Goal: Task Accomplishment & Management: Use online tool/utility

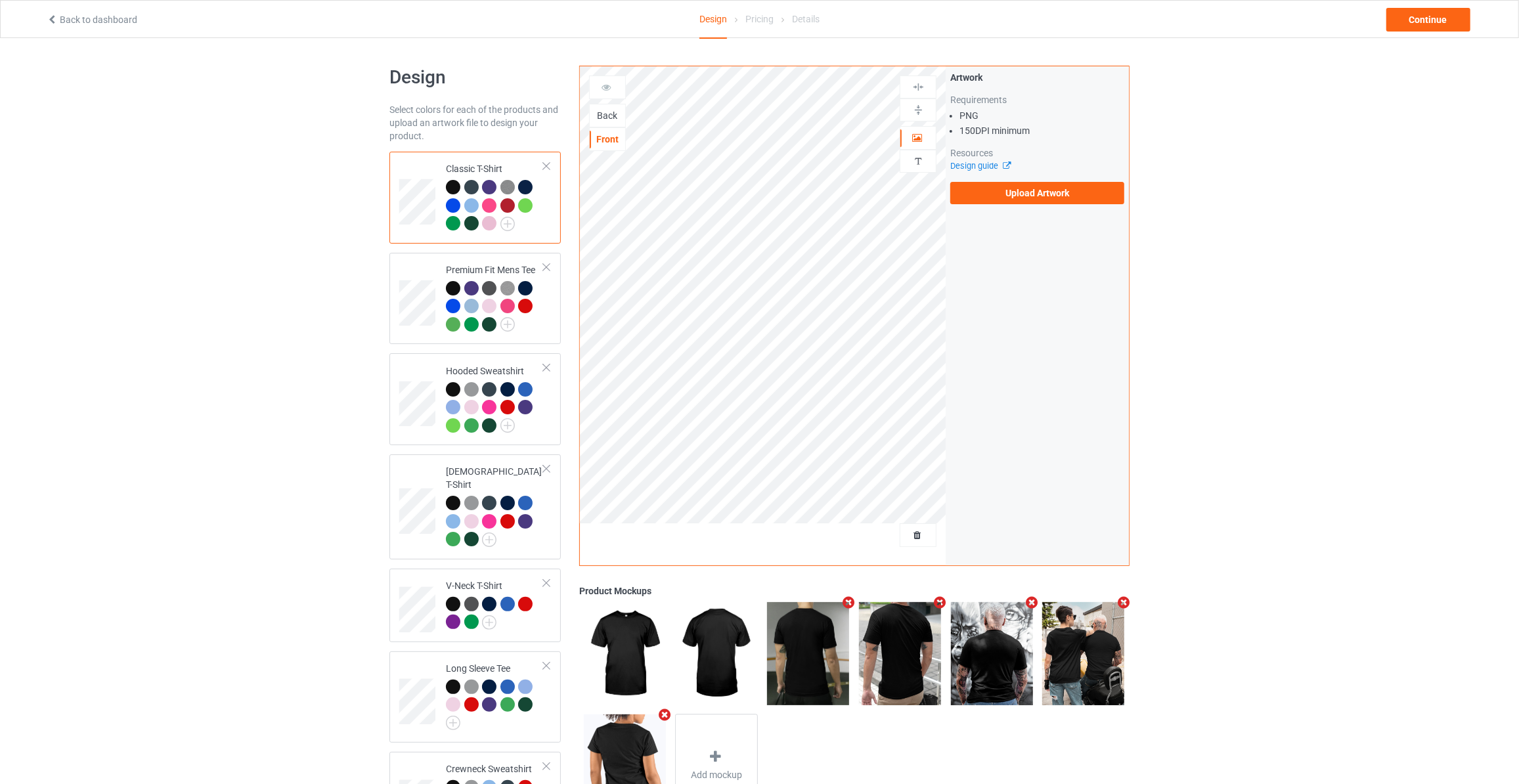
click at [608, 118] on div "Back" at bounding box center [607, 116] width 36 height 13
click at [1012, 190] on label "Upload Artwork" at bounding box center [1037, 193] width 174 height 22
click at [0, 0] on input "Upload Artwork" at bounding box center [0, 0] width 0 height 0
click at [1425, 38] on div "Back to dashboard Design Pricing Details Continue" at bounding box center [760, 18] width 1519 height 38
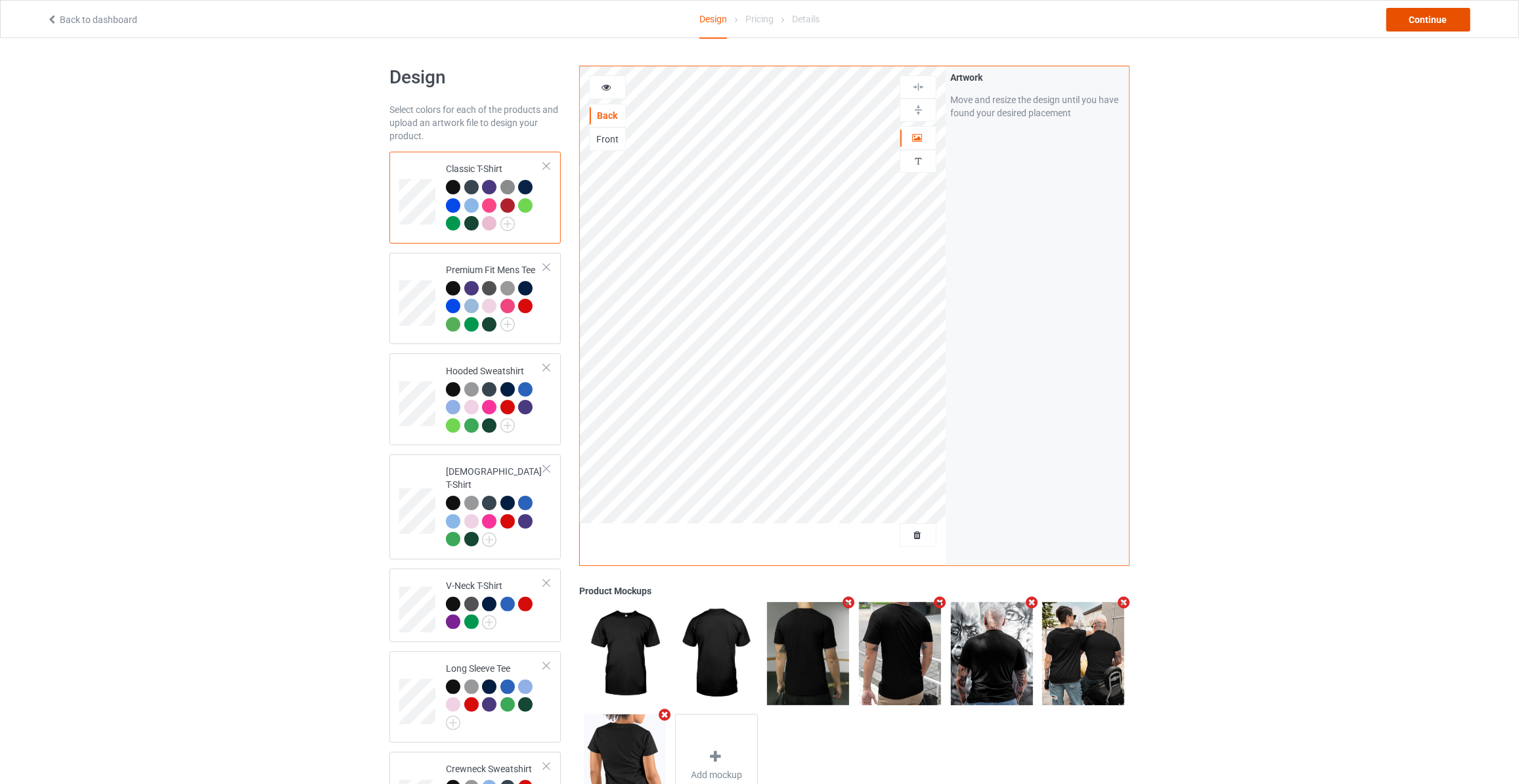
click at [1427, 20] on div "Continue" at bounding box center [1428, 20] width 84 height 24
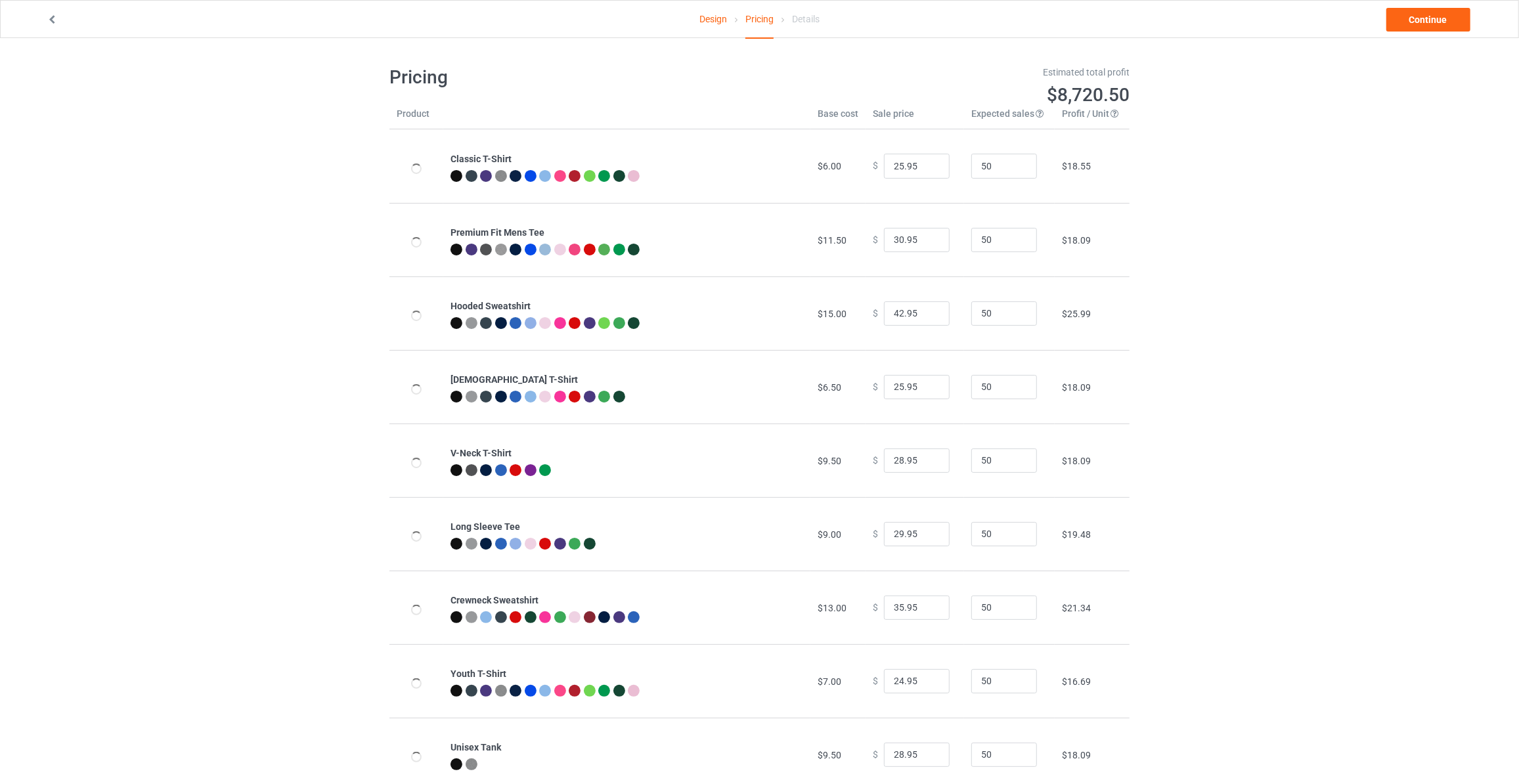
click at [1427, 20] on link "Continue" at bounding box center [1428, 20] width 84 height 24
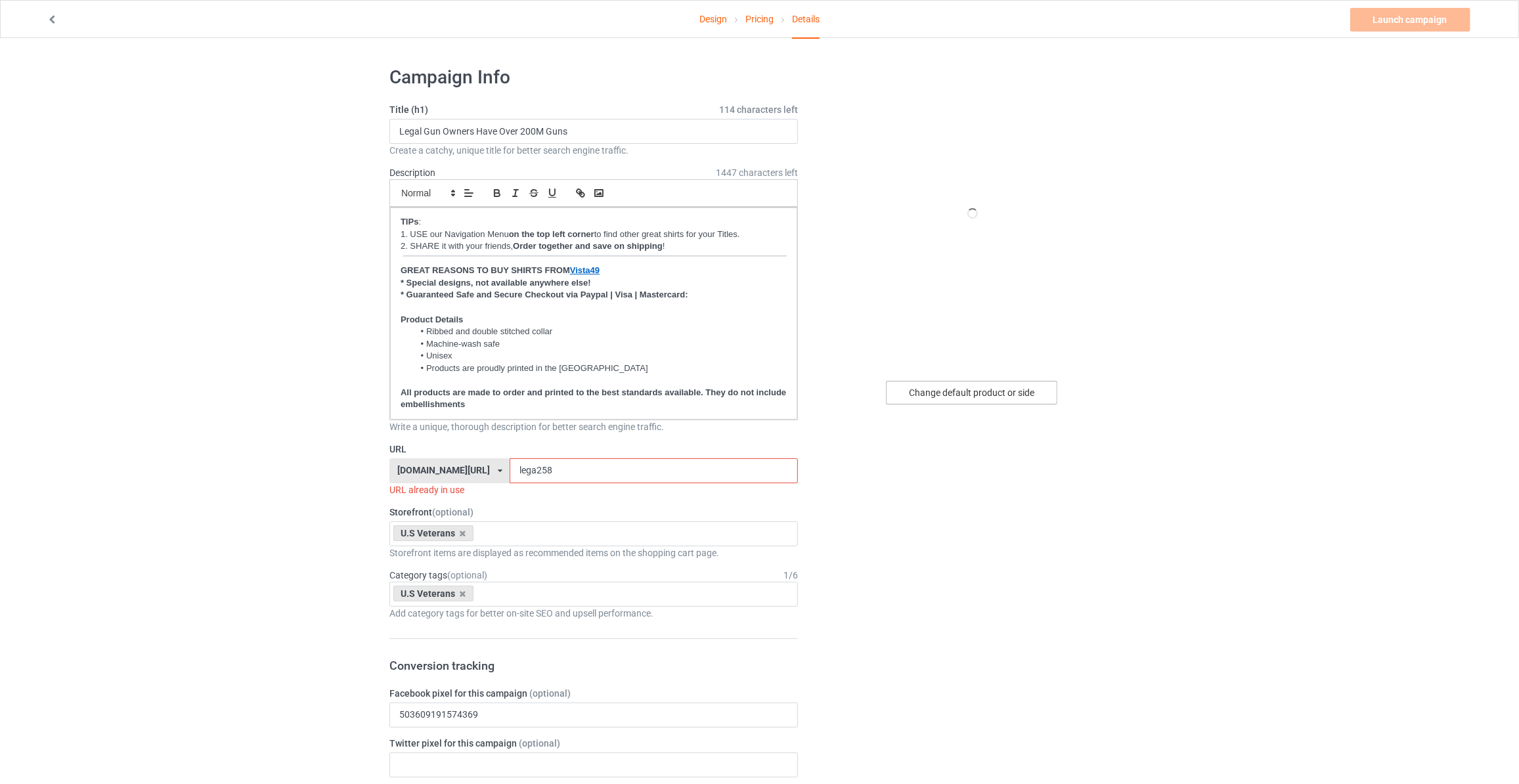
click at [976, 396] on div "Change default product or side" at bounding box center [972, 392] width 171 height 24
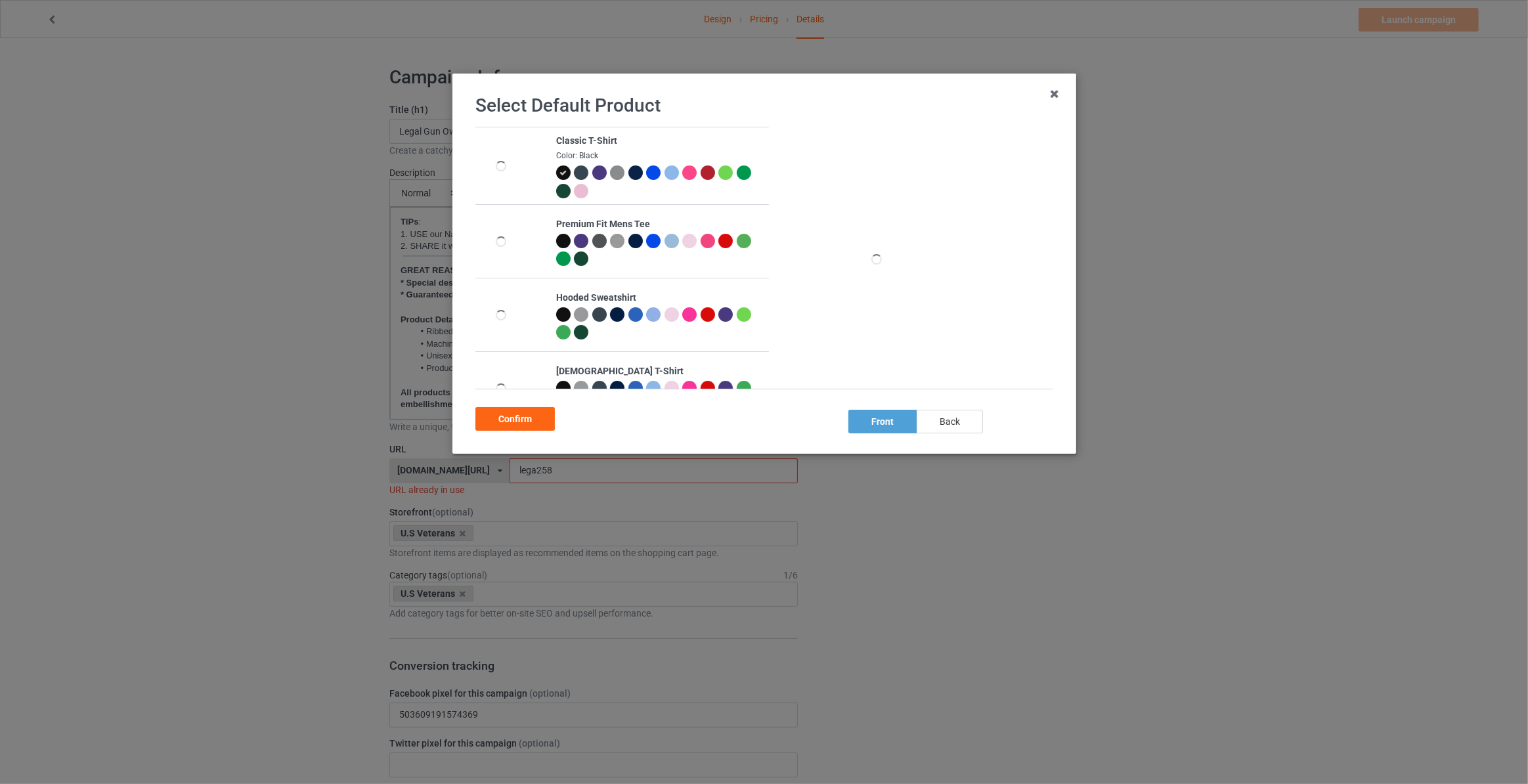
click at [954, 413] on div "back" at bounding box center [950, 422] width 66 height 24
click at [539, 419] on div "Confirm" at bounding box center [515, 419] width 79 height 24
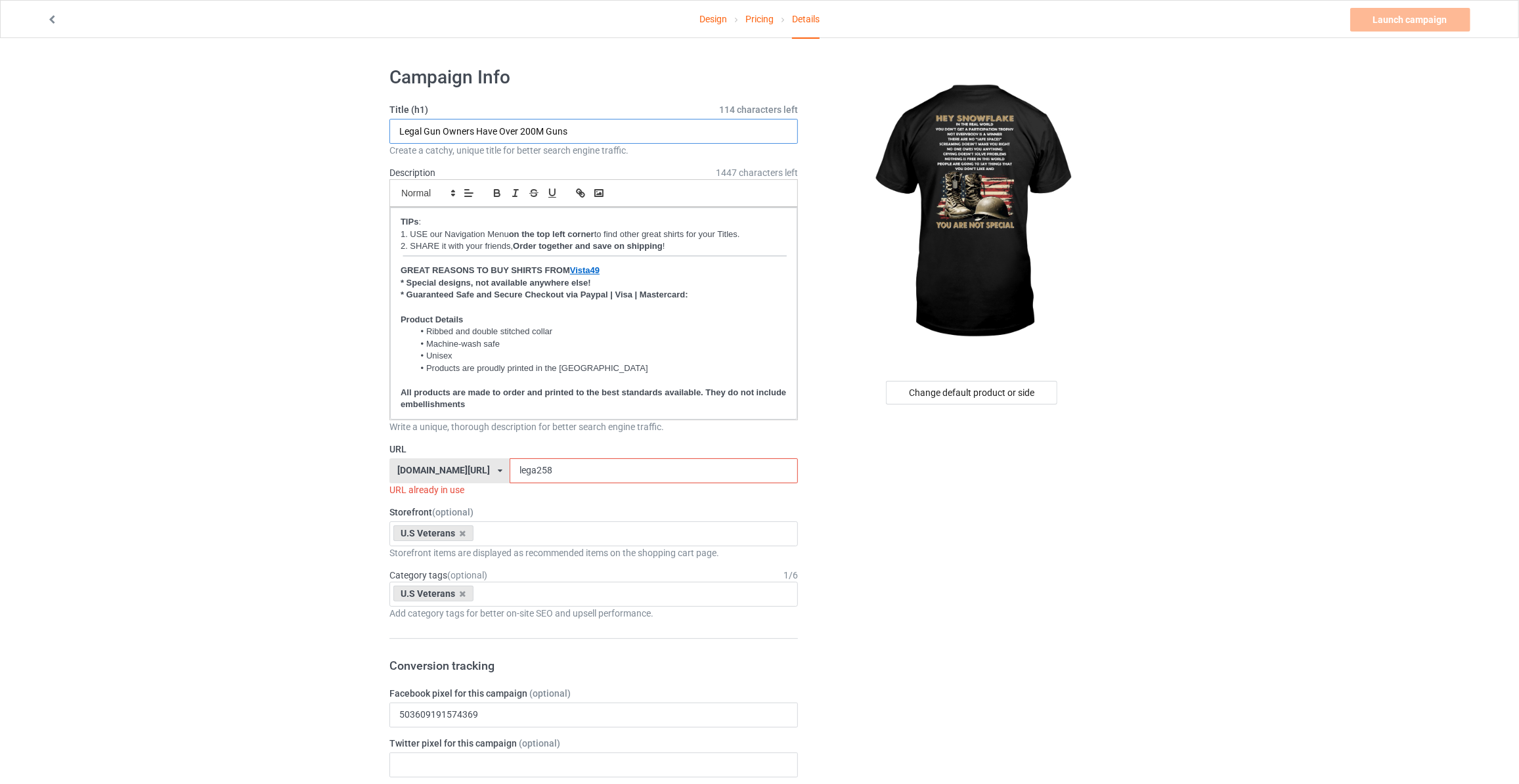
click at [599, 132] on input "Legal Gun Owners Have Over 200M Guns" at bounding box center [594, 131] width 408 height 25
type input "h"
type input "Hey Snowflake"
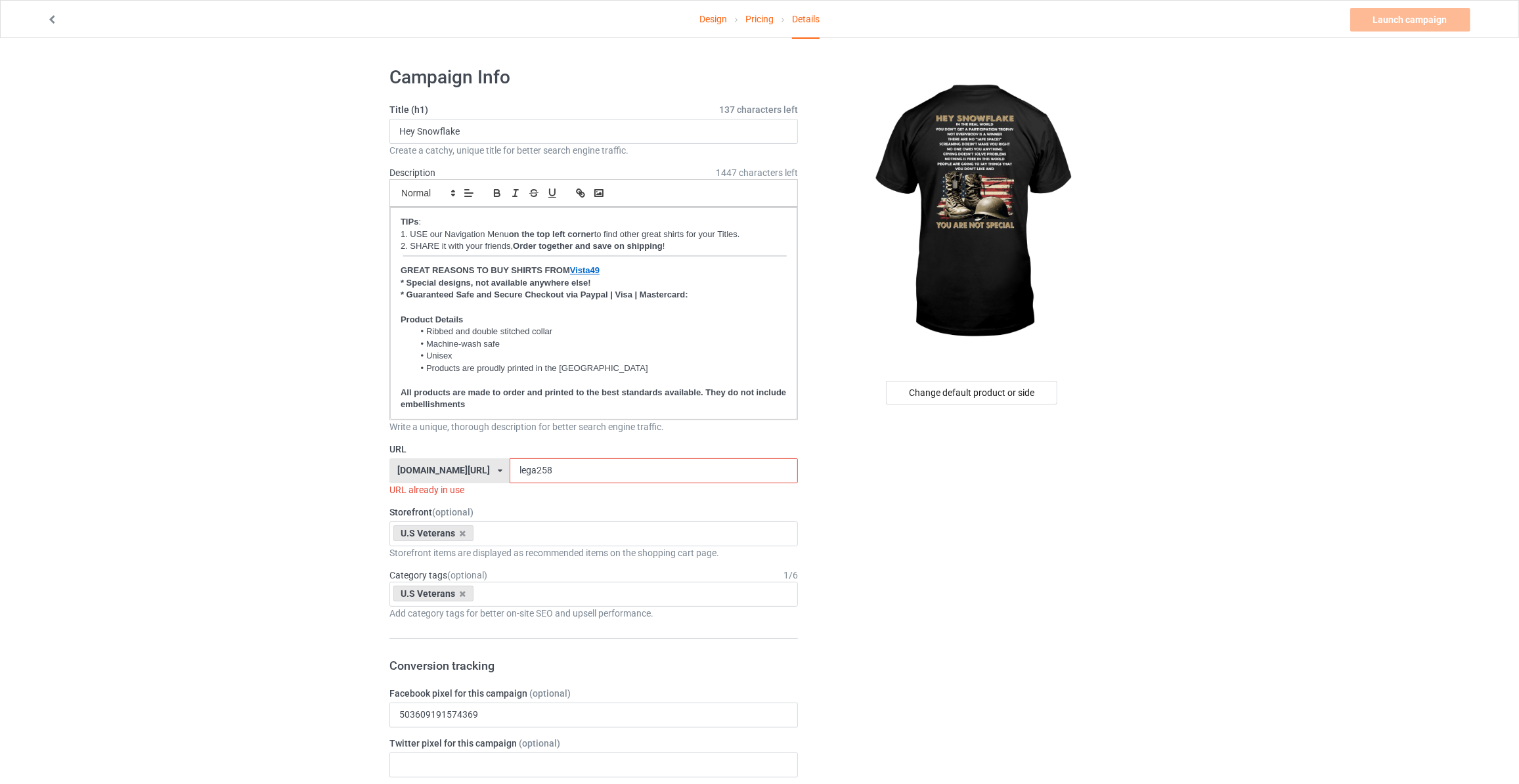
drag, startPoint x: 416, startPoint y: 477, endPoint x: 64, endPoint y: 431, distance: 355.0
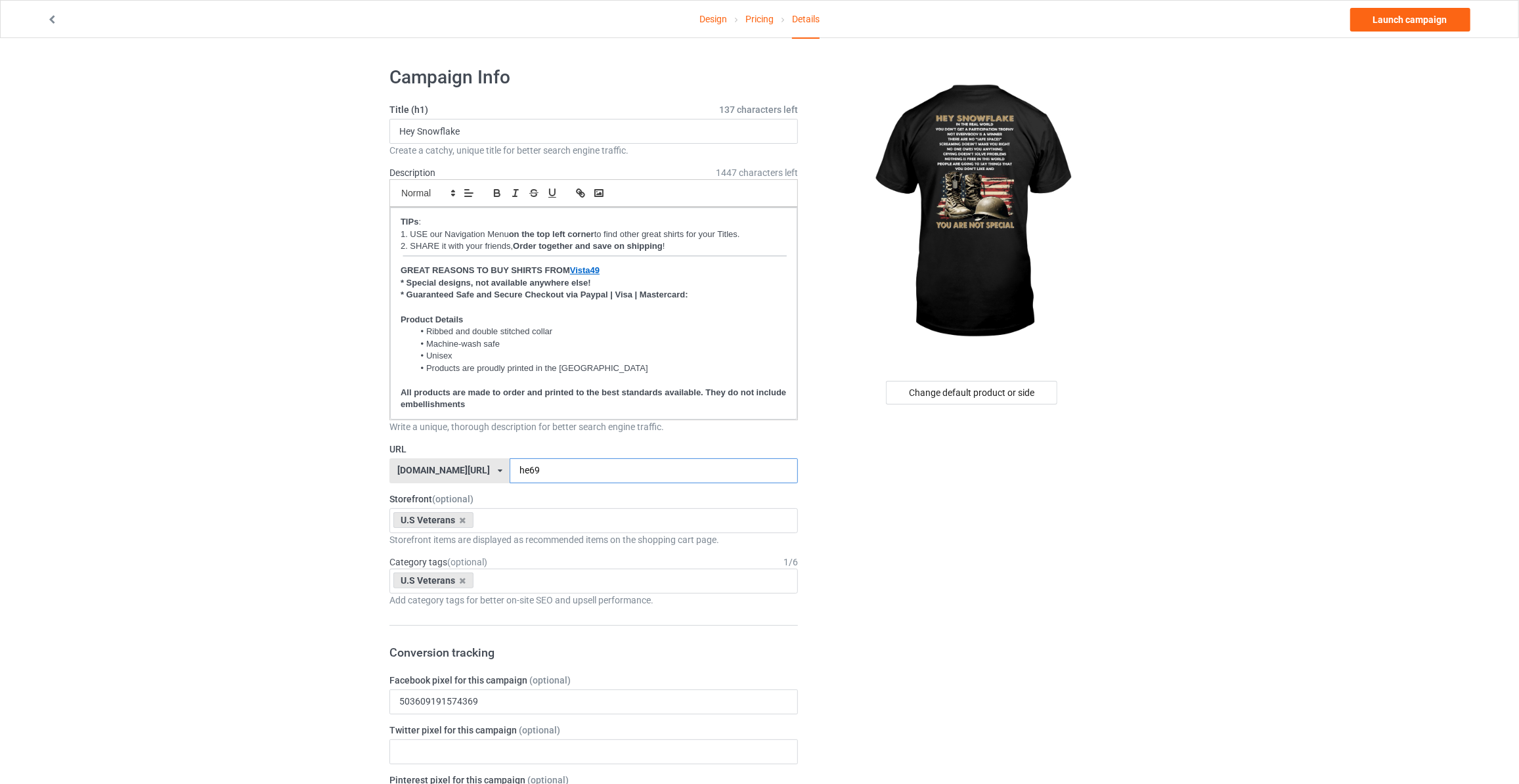
type input "he69"
click at [991, 402] on div "Change default product or side" at bounding box center [972, 392] width 171 height 24
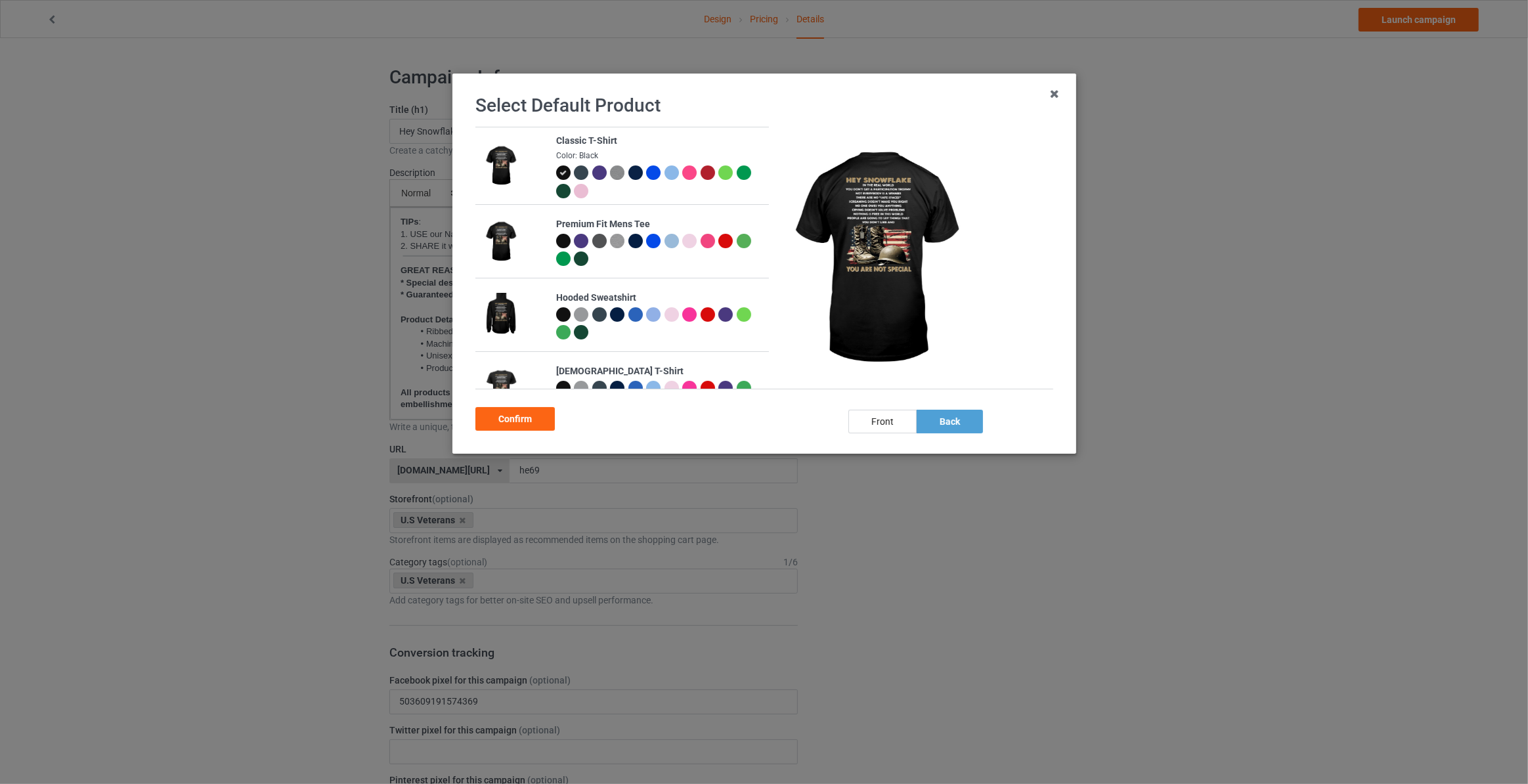
click at [631, 176] on div at bounding box center [635, 173] width 15 height 15
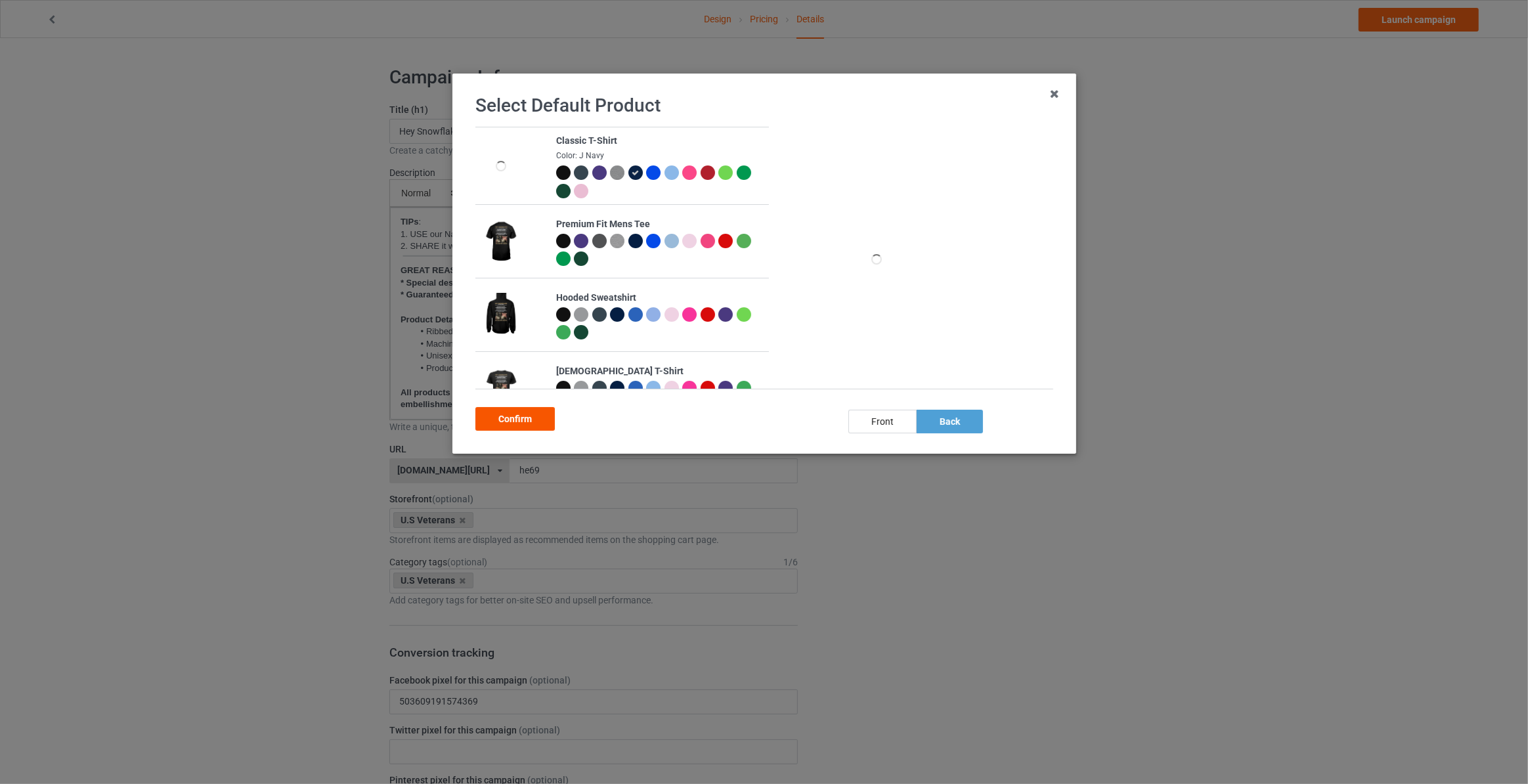
click at [507, 419] on div "Confirm" at bounding box center [515, 419] width 79 height 24
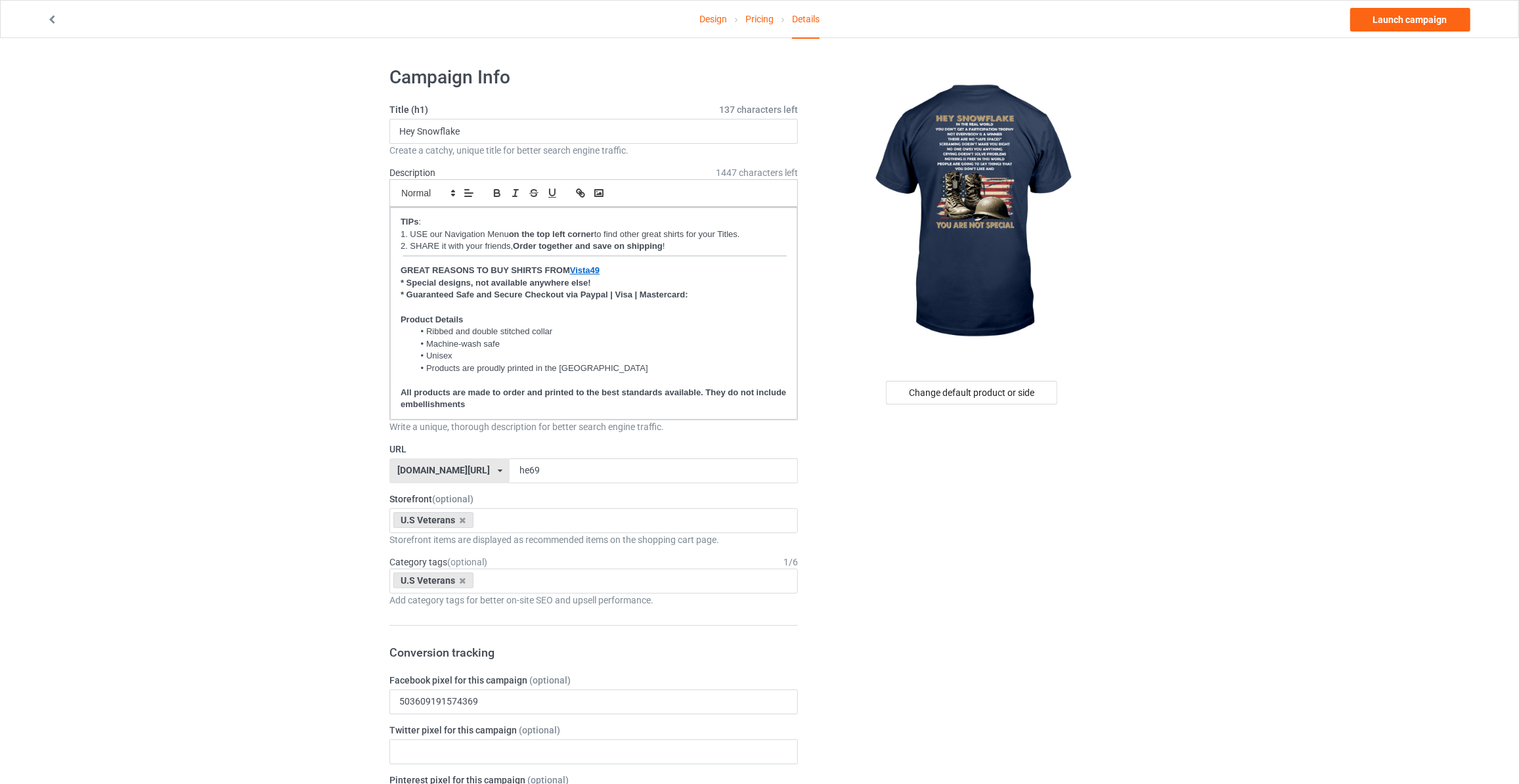
click at [1423, 17] on link "Launch campaign" at bounding box center [1410, 20] width 120 height 24
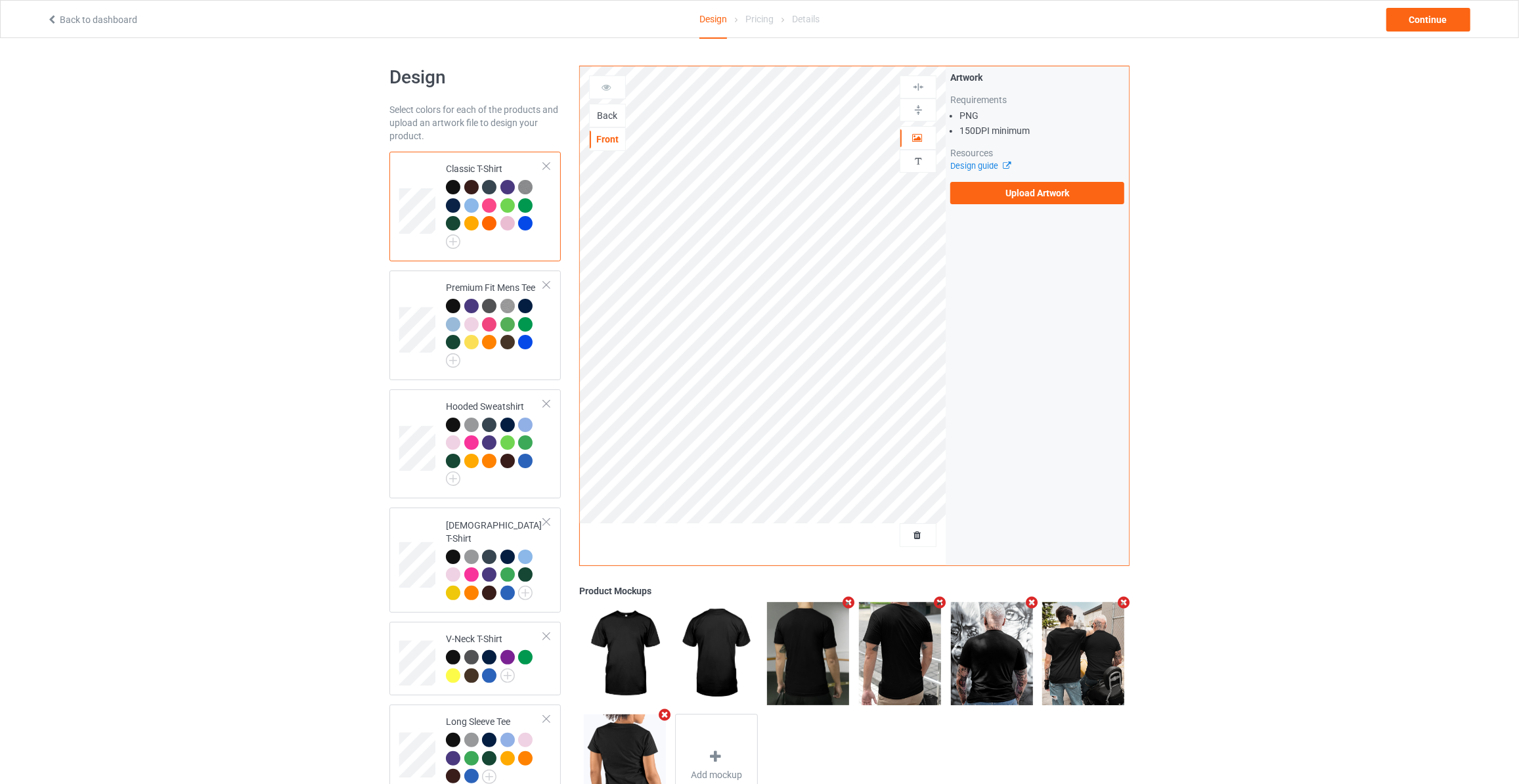
click at [605, 109] on div "Back" at bounding box center [607, 116] width 36 height 13
click at [1026, 193] on label "Upload Artwork" at bounding box center [1037, 193] width 174 height 22
click at [0, 0] on input "Upload Artwork" at bounding box center [0, 0] width 0 height 0
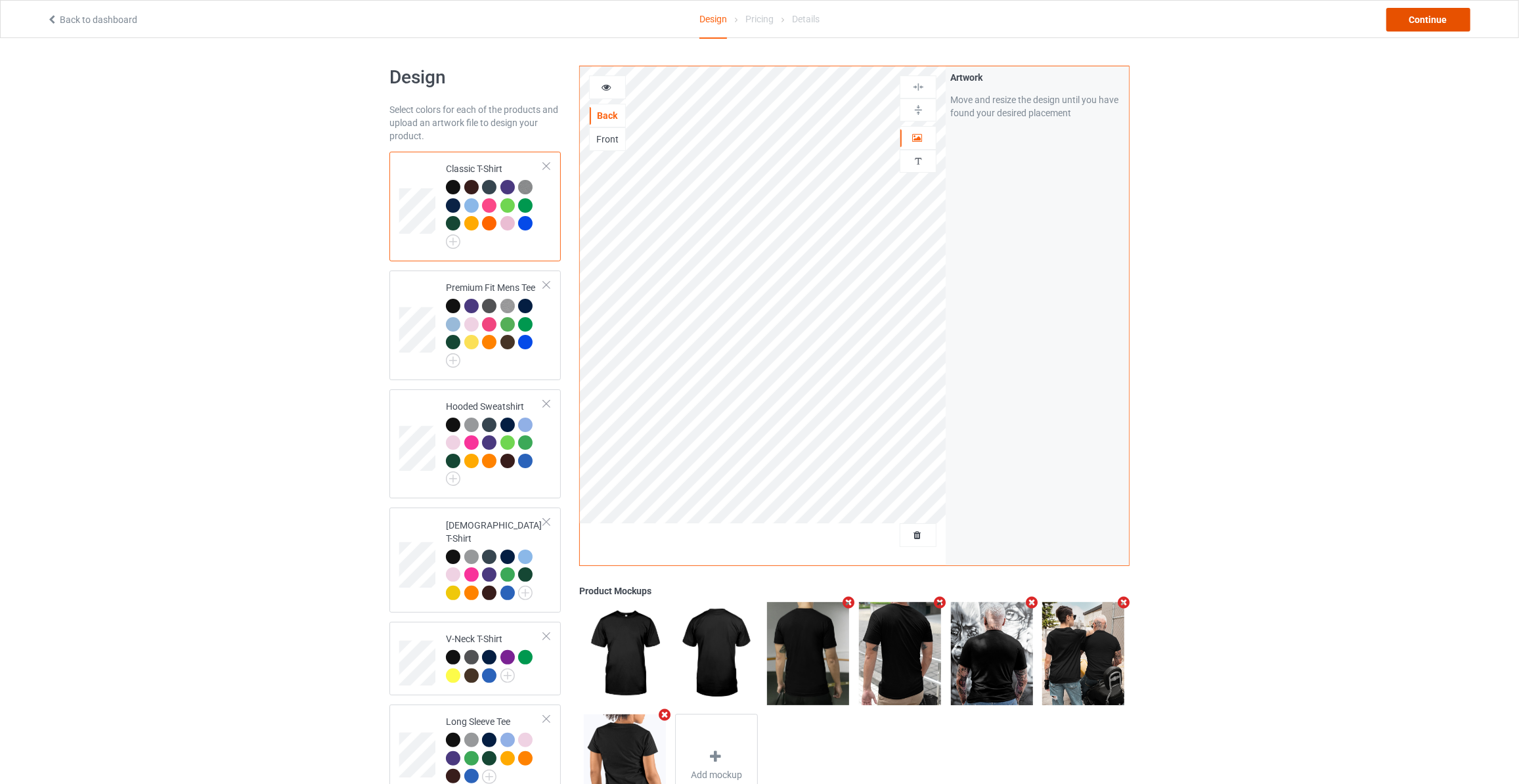
click at [1442, 19] on div "Continue" at bounding box center [1428, 20] width 84 height 24
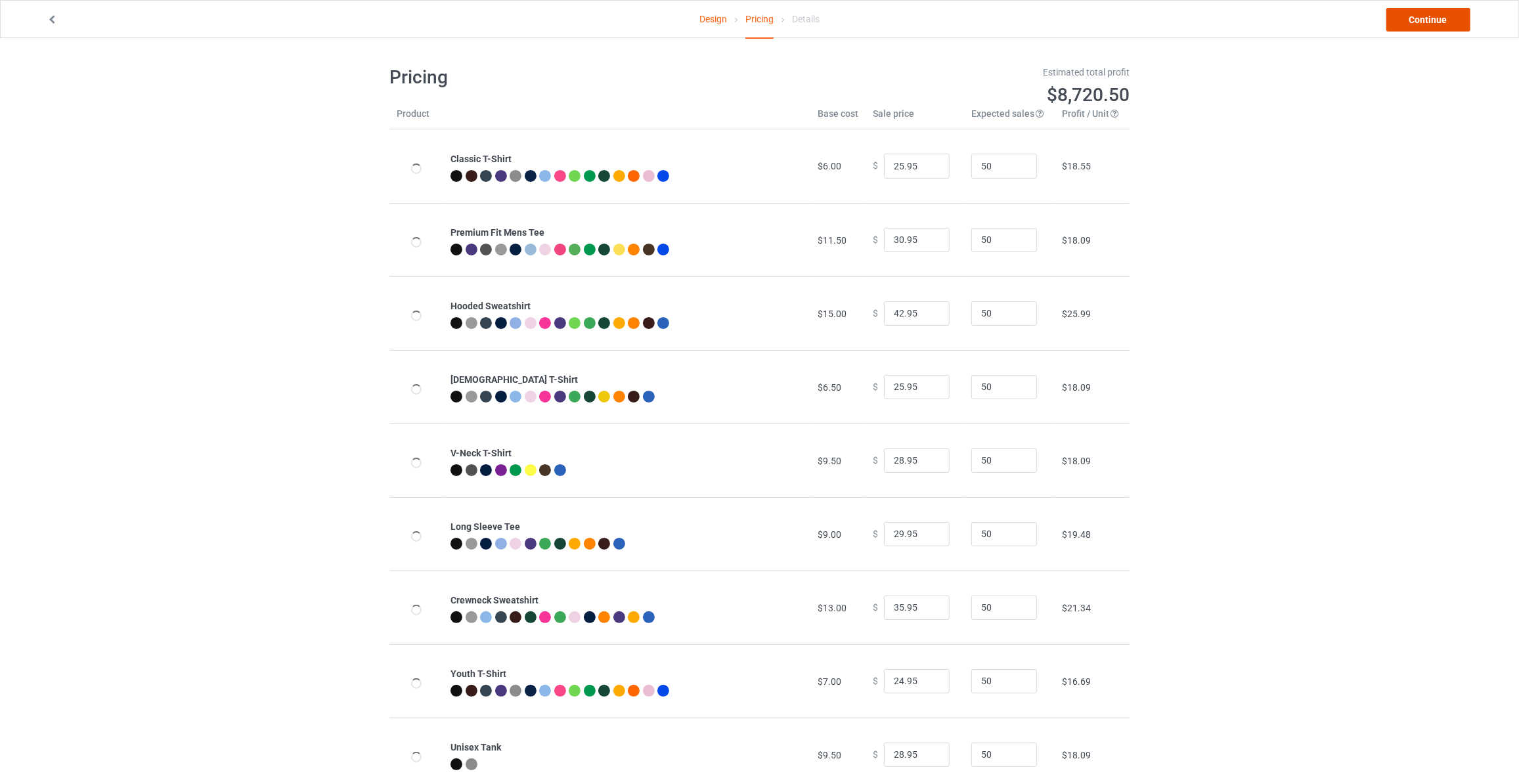
click at [1438, 19] on link "Continue" at bounding box center [1428, 20] width 84 height 24
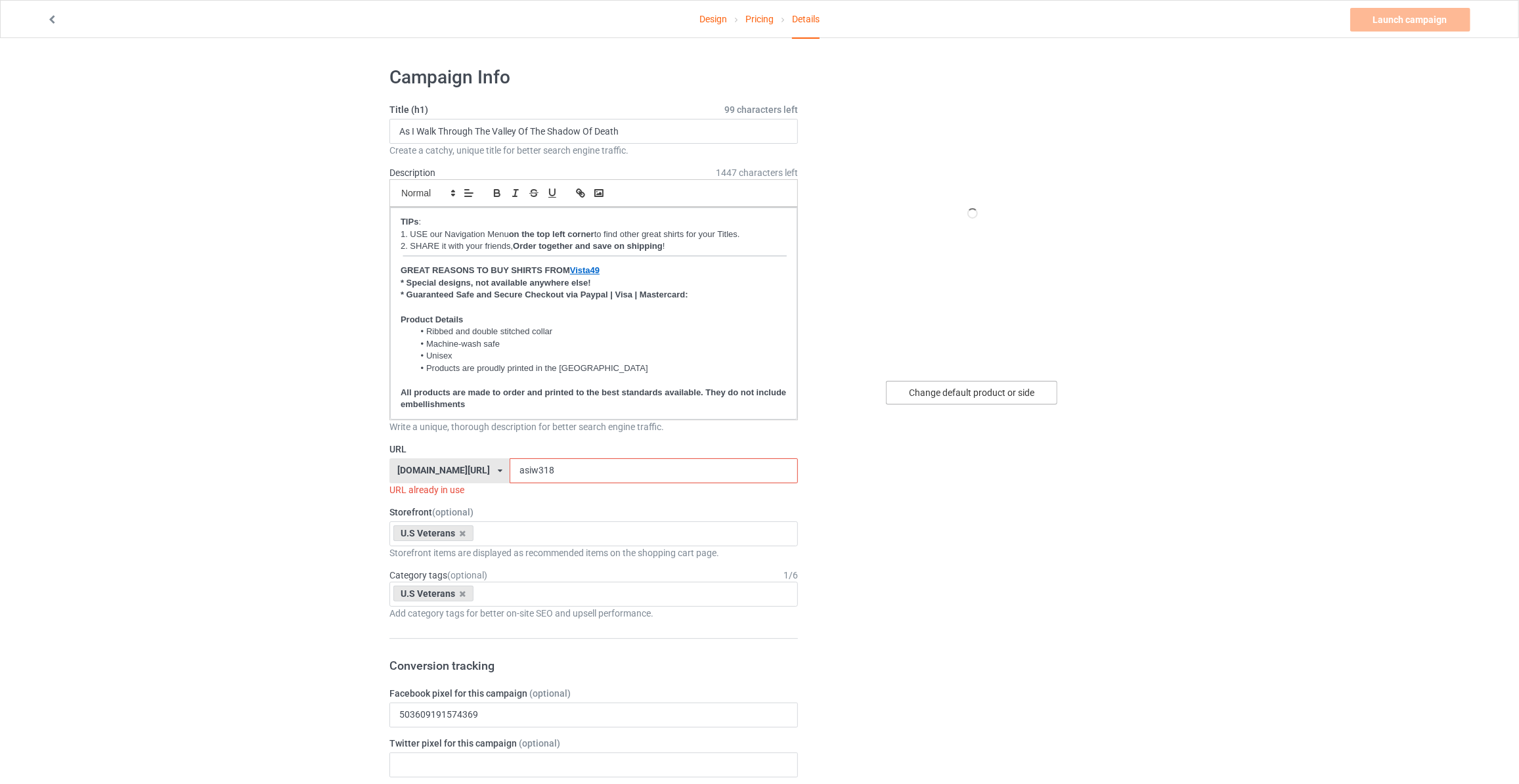
click at [953, 397] on div "Change default product or side" at bounding box center [972, 392] width 171 height 24
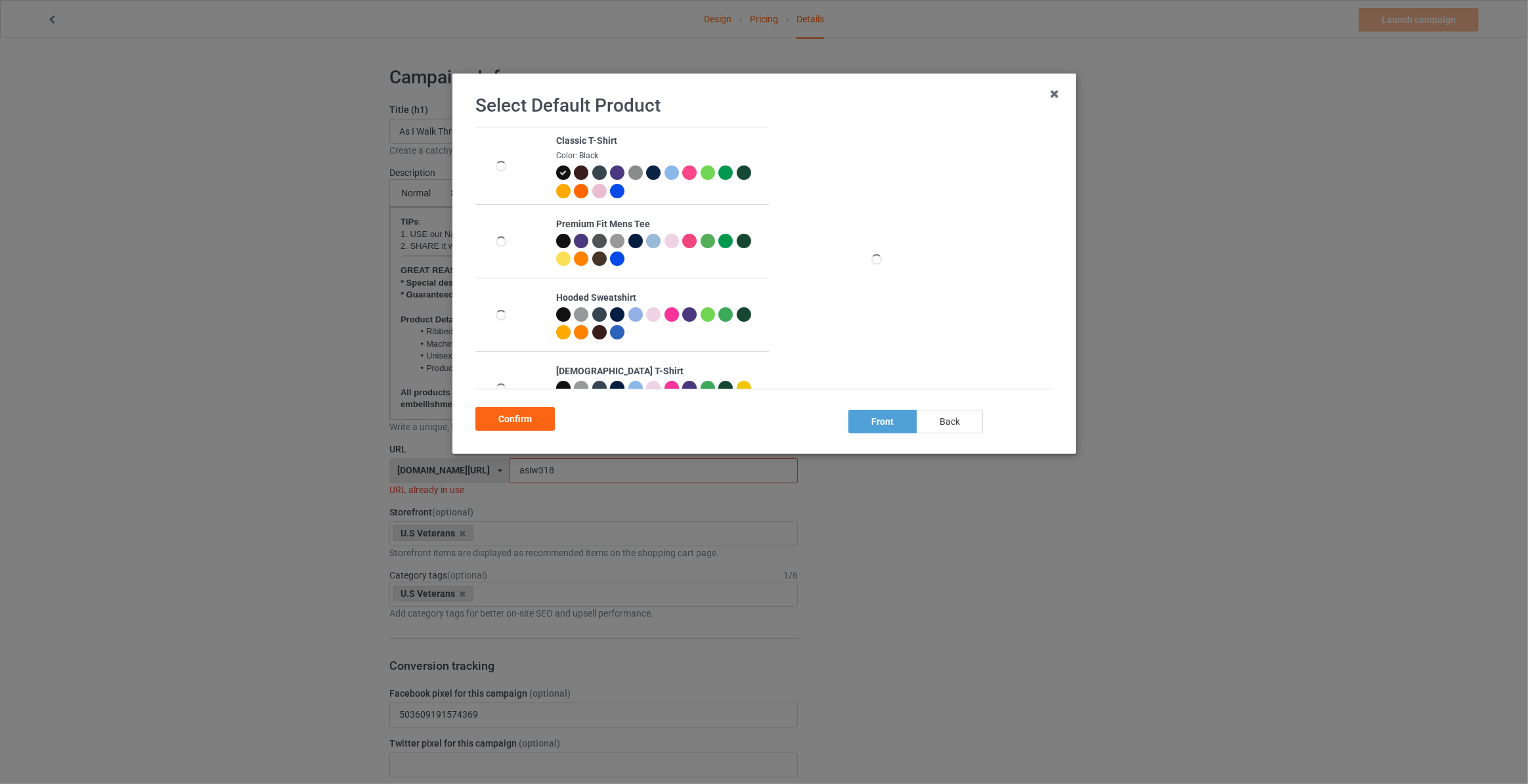
click at [952, 417] on div "back" at bounding box center [950, 422] width 66 height 24
click at [532, 415] on div "Confirm" at bounding box center [515, 419] width 79 height 24
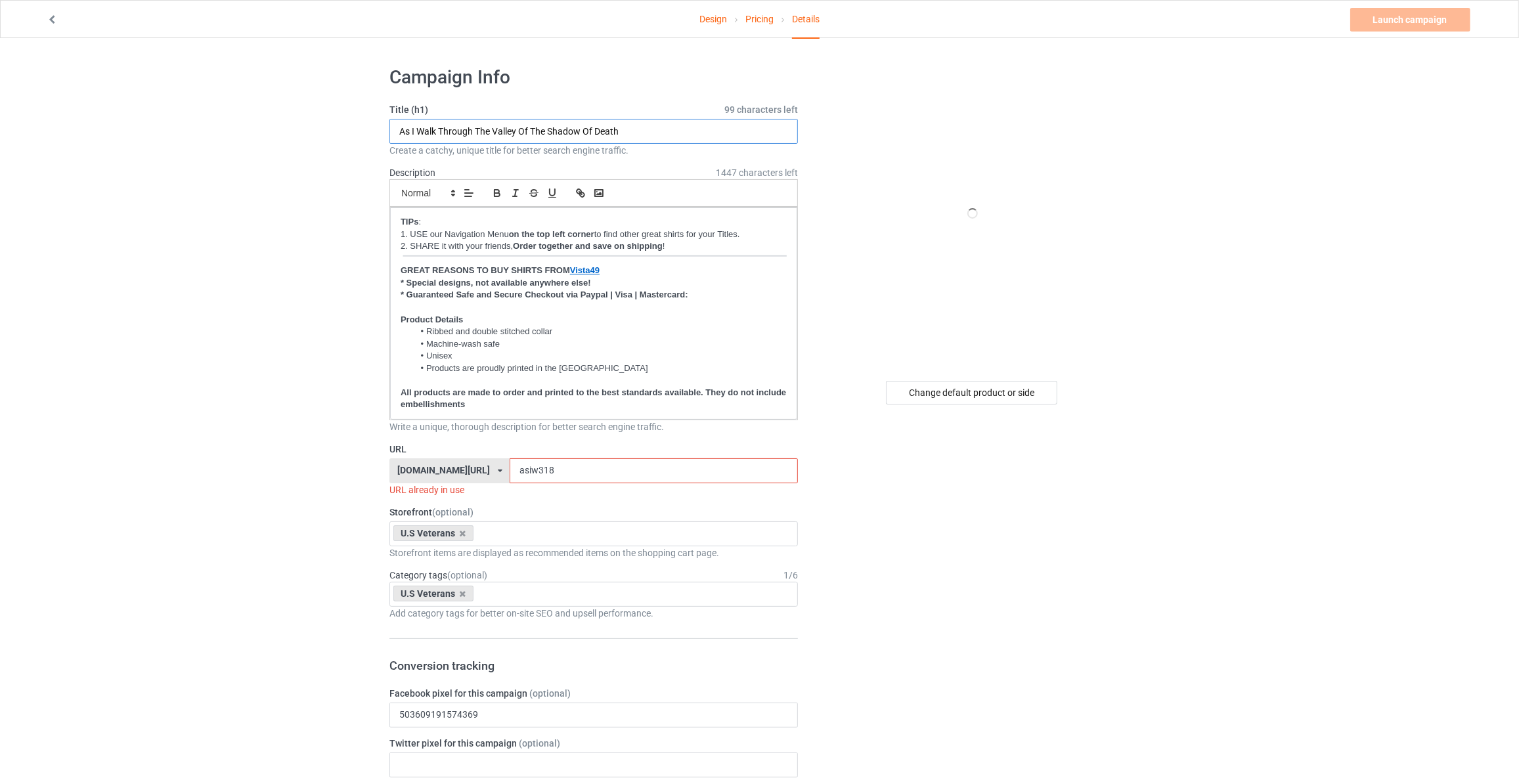
click at [643, 126] on input "As I Walk Through The Valley Of The Shadow Of Death" at bounding box center [594, 131] width 408 height 25
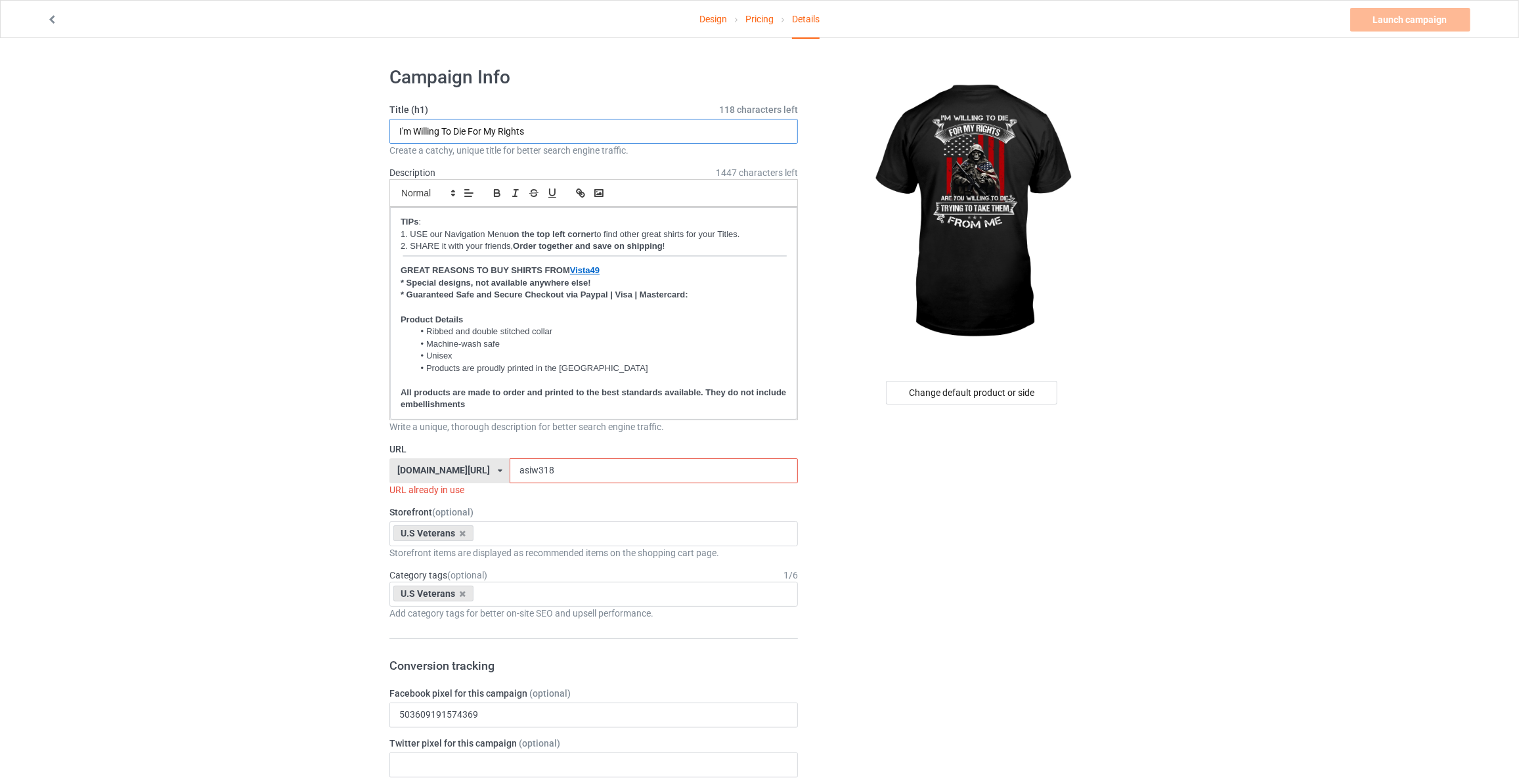
click at [571, 129] on input "I'm Willing To Die For My Rights" at bounding box center [594, 131] width 408 height 25
type input "I'm Willing To Die For My Rights Are You Willing To Die Trying To Take Them Fro…"
drag, startPoint x: 541, startPoint y: 470, endPoint x: 238, endPoint y: 443, distance: 304.2
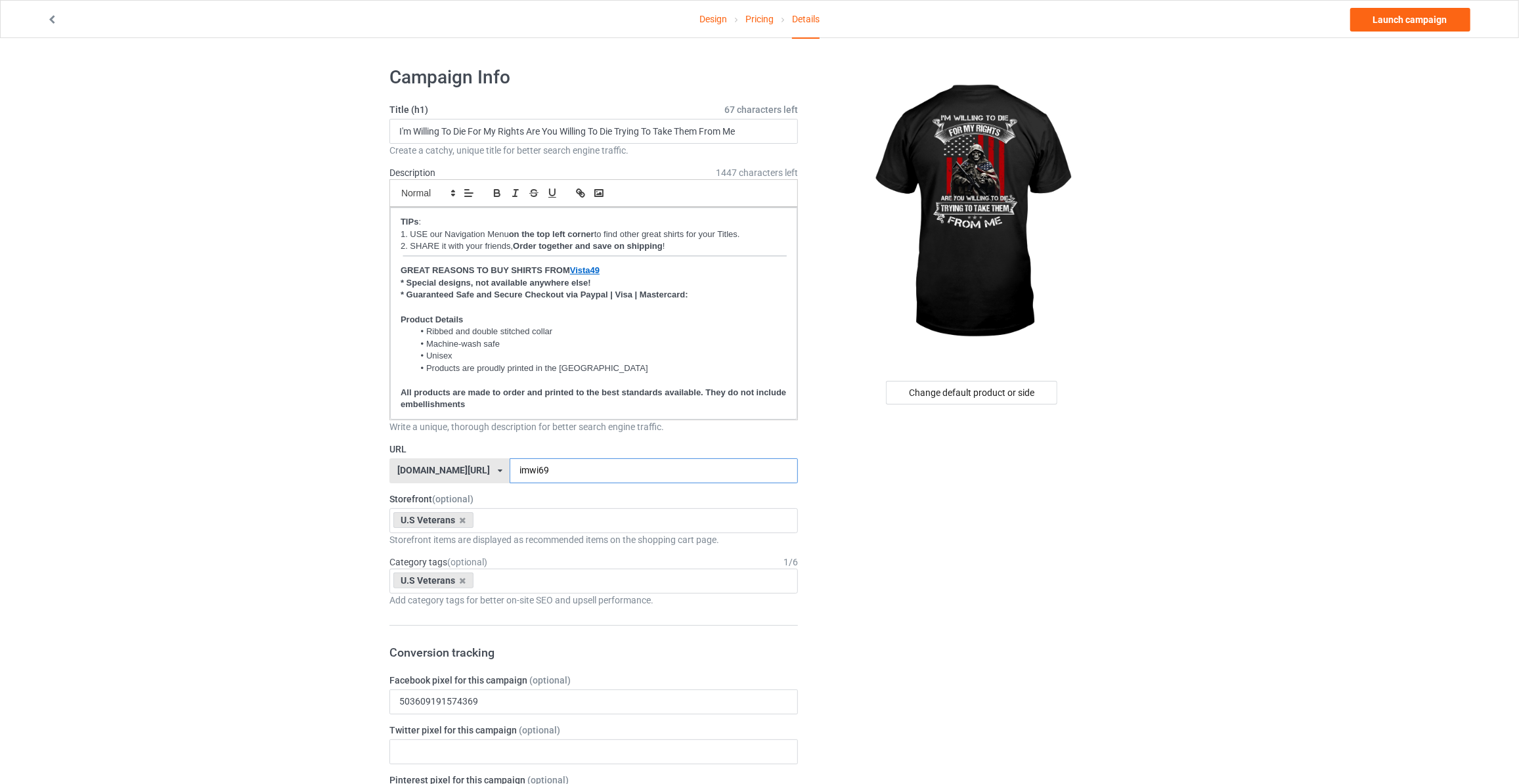
type input "imwi69"
click at [1424, 28] on link "Launch campaign" at bounding box center [1410, 20] width 120 height 24
